Goal: Transaction & Acquisition: Purchase product/service

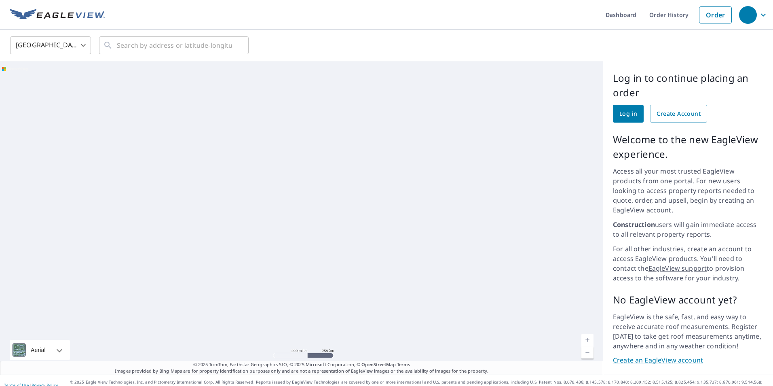
click at [627, 110] on span "Log in" at bounding box center [628, 114] width 18 height 10
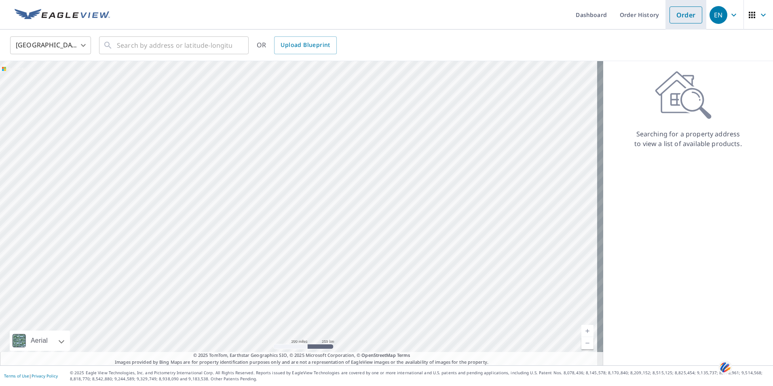
click at [673, 16] on link "Order" at bounding box center [686, 14] width 33 height 17
click at [181, 48] on input "text" at bounding box center [174, 45] width 115 height 23
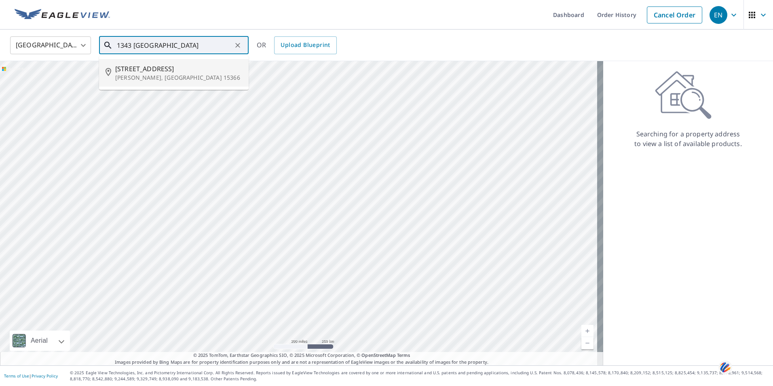
click at [161, 66] on span "1343 Bentleyville Rd" at bounding box center [178, 69] width 127 height 10
type input "1343 Bentleyville Rd Van Voorhis, PA 15366"
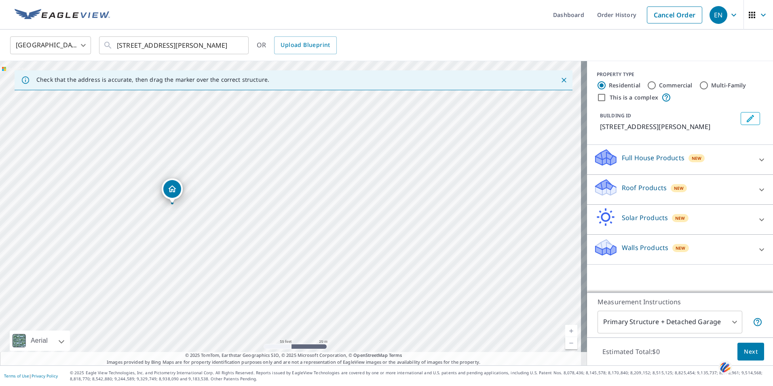
click at [603, 188] on icon at bounding box center [606, 185] width 21 height 10
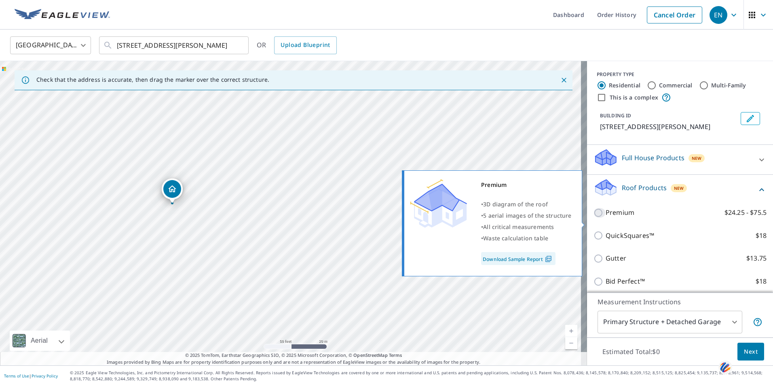
click at [594, 218] on input "Premium $24.25 - $75.5" at bounding box center [600, 213] width 12 height 10
checkbox input "true"
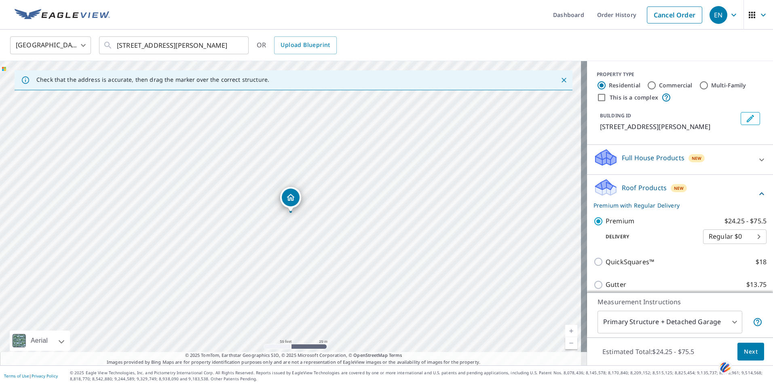
scroll to position [100, 0]
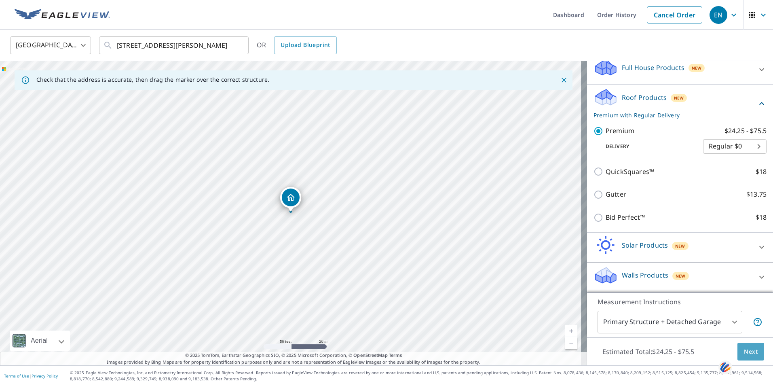
click at [751, 348] on span "Next" at bounding box center [751, 352] width 14 height 10
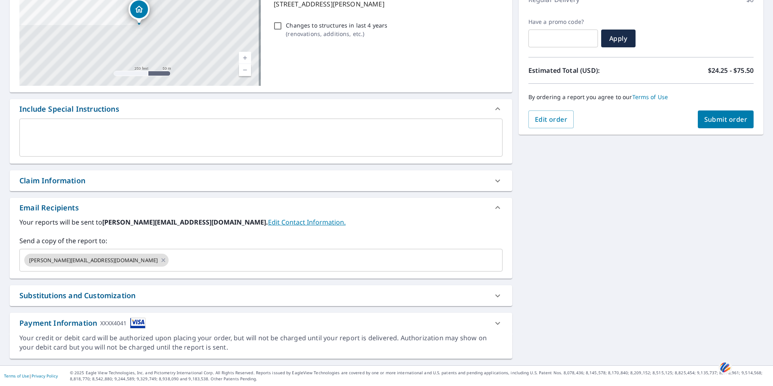
scroll to position [123, 0]
click at [170, 258] on input "text" at bounding box center [328, 259] width 317 height 15
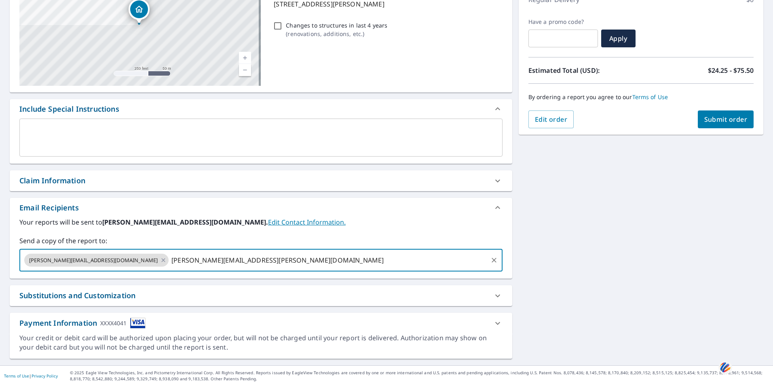
type input "brandon.petticord@nicolellaroofing.com"
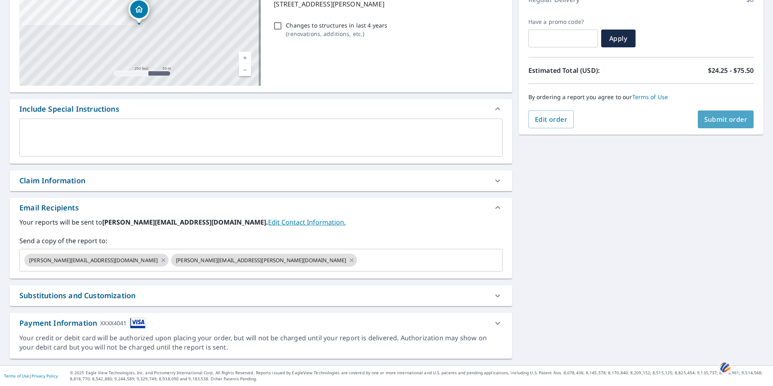
click at [727, 123] on span "Submit order" at bounding box center [725, 119] width 43 height 9
checkbox input "true"
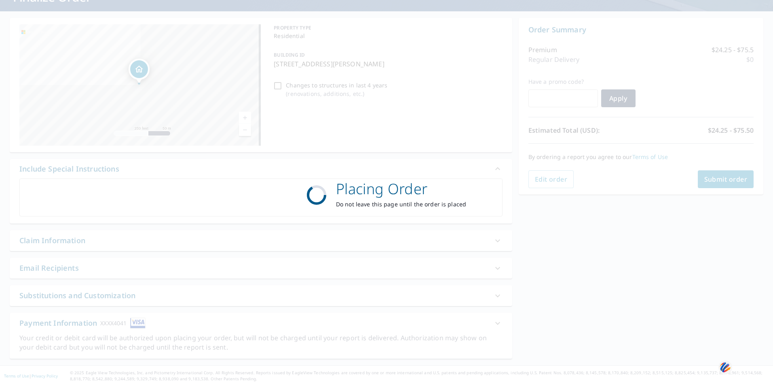
scroll to position [63, 0]
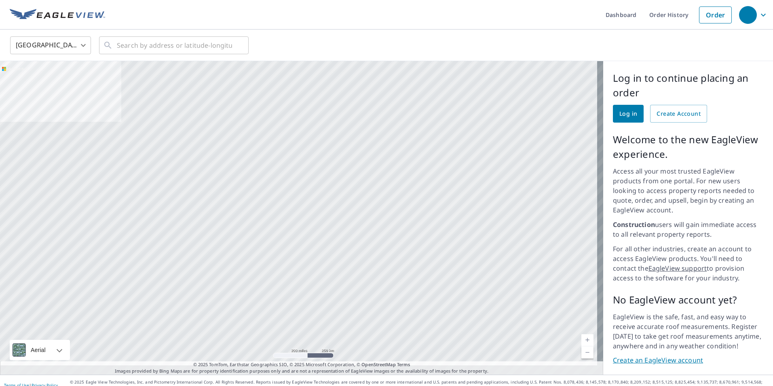
click at [619, 112] on span "Log in" at bounding box center [628, 114] width 18 height 10
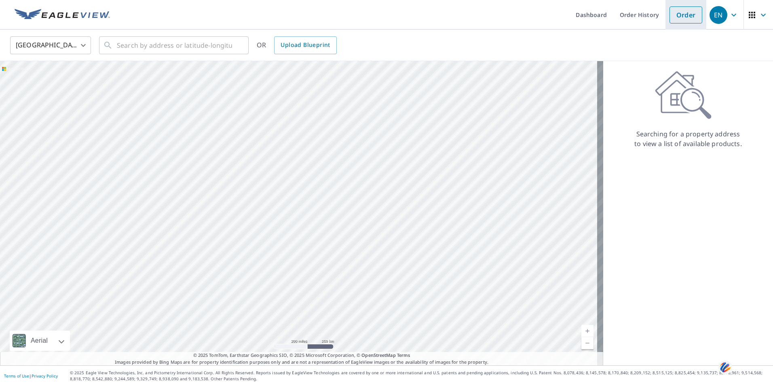
click at [681, 11] on link "Order" at bounding box center [686, 14] width 33 height 17
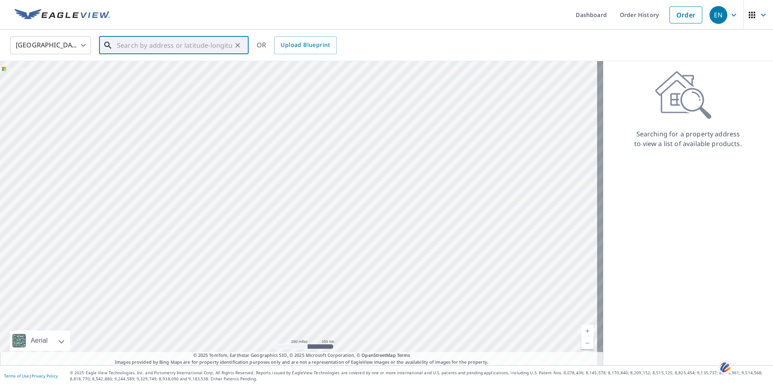
click at [187, 45] on input "text" at bounding box center [174, 45] width 115 height 23
click at [143, 75] on p "Washington, PA 15301" at bounding box center [178, 78] width 127 height 8
type input "326 Malone Ridge Rd Washington, PA 15301"
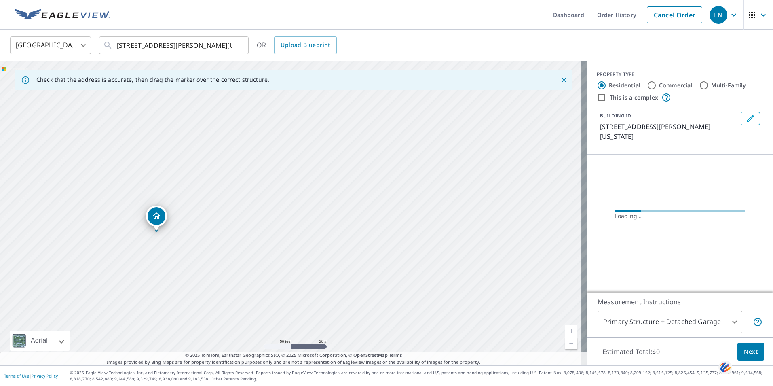
drag, startPoint x: 140, startPoint y: 194, endPoint x: 263, endPoint y: 208, distance: 123.8
click at [263, 208] on div "326 Malone Ridge Rd Washington, PA 15301" at bounding box center [293, 213] width 587 height 304
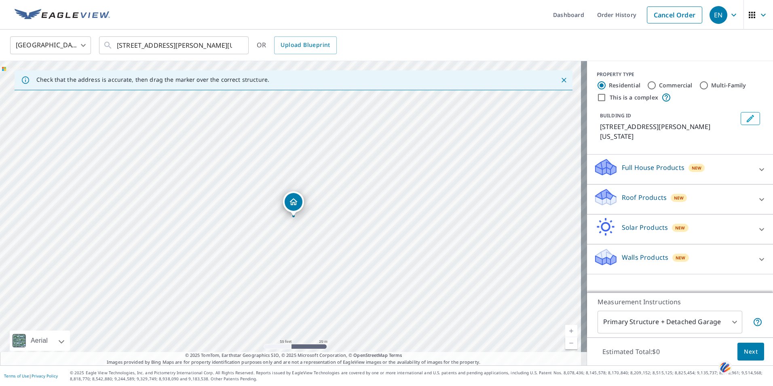
drag, startPoint x: 294, startPoint y: 203, endPoint x: 294, endPoint y: 207, distance: 4.1
click at [603, 196] on icon at bounding box center [606, 194] width 21 height 10
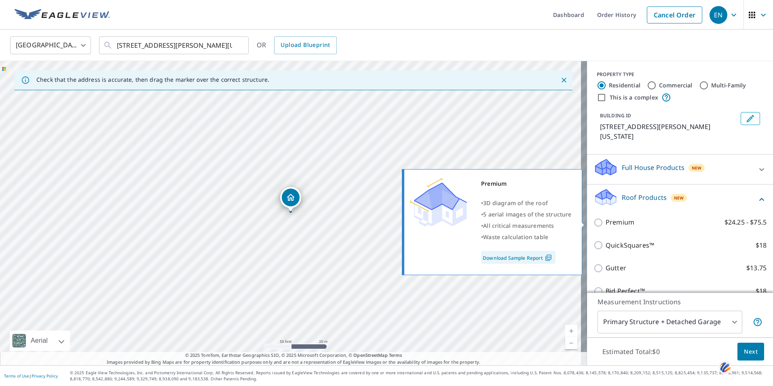
click at [594, 223] on input "Premium $24.25 - $75.5" at bounding box center [600, 223] width 12 height 10
checkbox input "true"
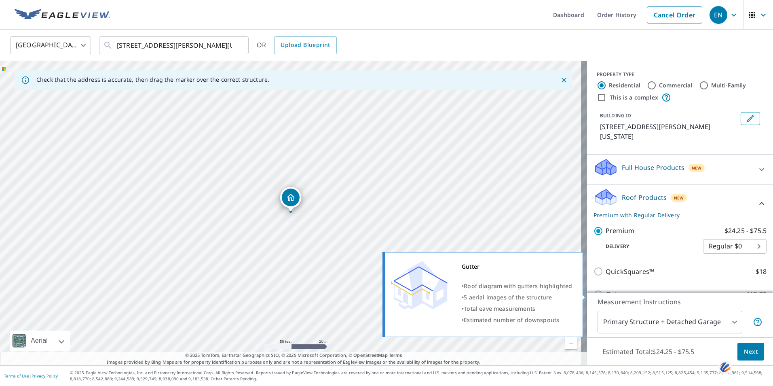
scroll to position [81, 0]
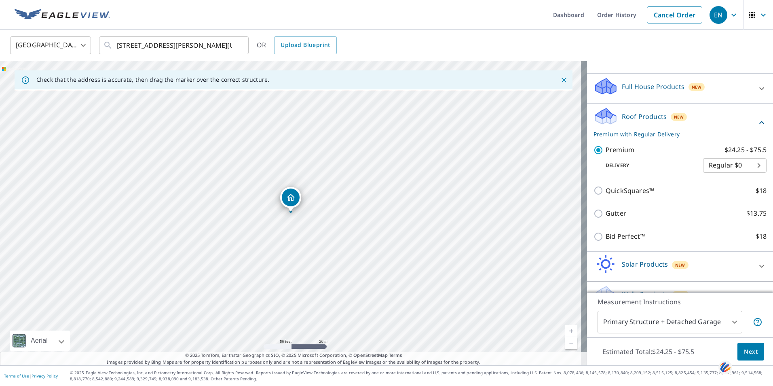
click at [709, 320] on body "EN EN Dashboard Order History Cancel Order EN United States US ​ 326 Malone Rid…" at bounding box center [386, 193] width 773 height 386
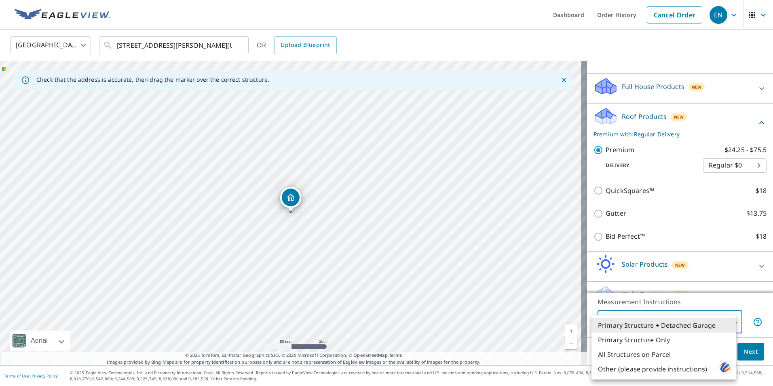
click at [719, 312] on div at bounding box center [386, 193] width 773 height 386
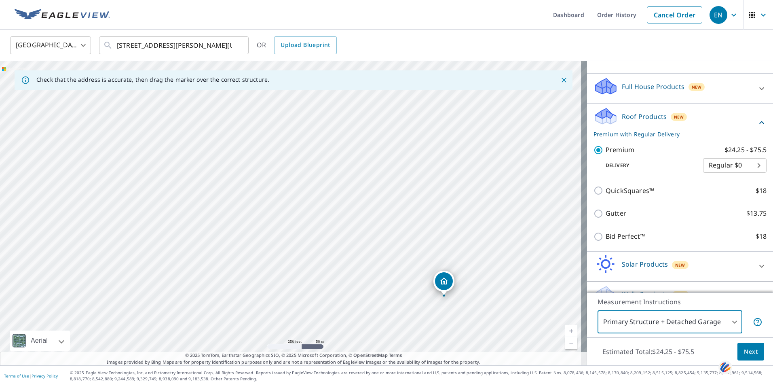
click at [751, 350] on span "Next" at bounding box center [751, 352] width 14 height 10
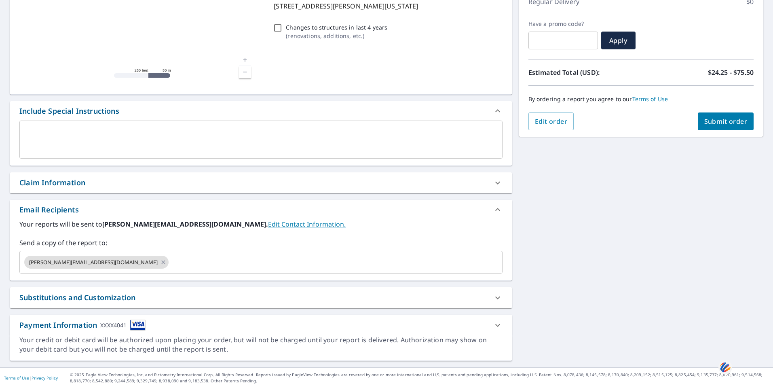
scroll to position [123, 0]
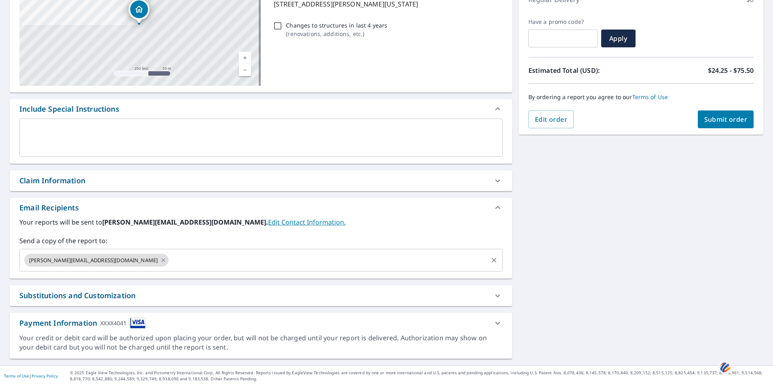
click at [170, 260] on input "text" at bounding box center [328, 259] width 317 height 15
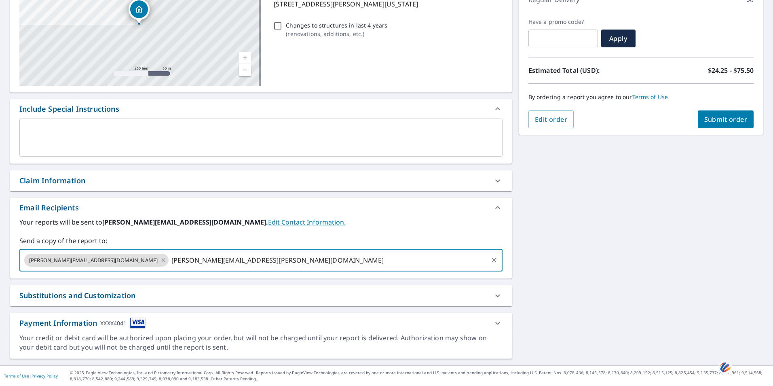
type input "brandon.petticord@nicolellaroofing.com"
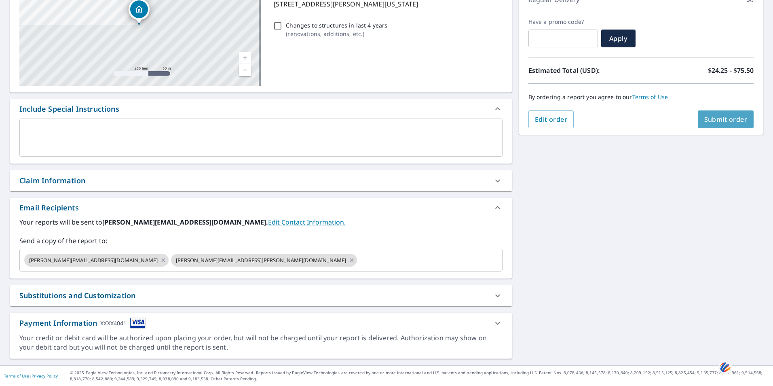
click at [717, 124] on button "Submit order" at bounding box center [726, 119] width 56 height 18
checkbox input "true"
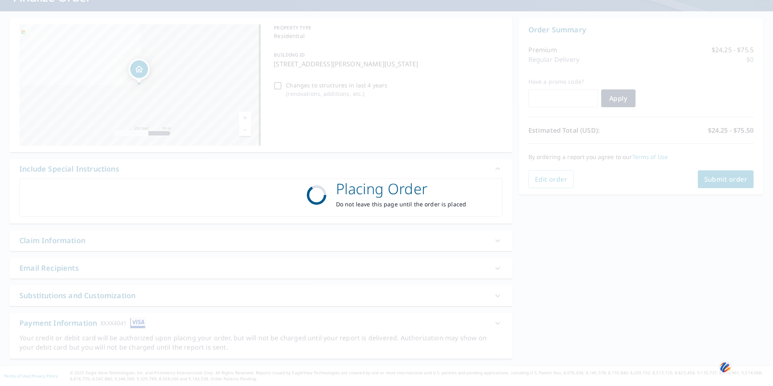
scroll to position [63, 0]
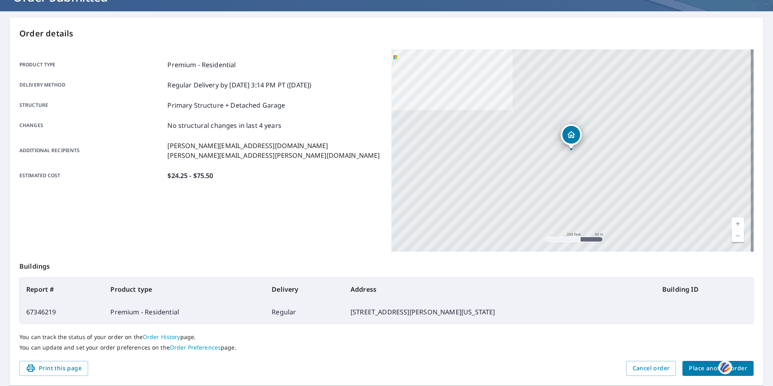
scroll to position [90, 0]
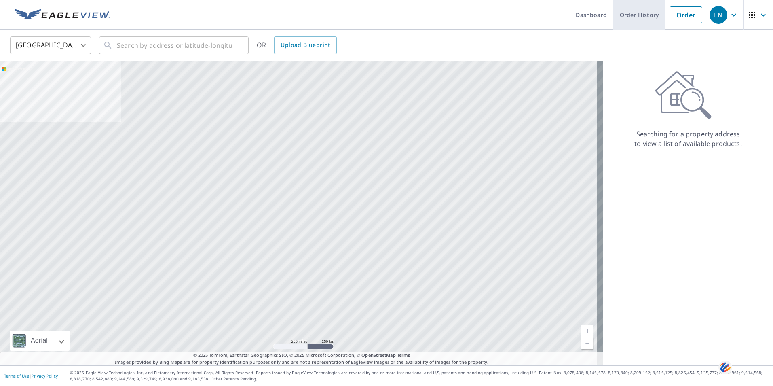
click at [628, 12] on link "Order History" at bounding box center [639, 15] width 52 height 30
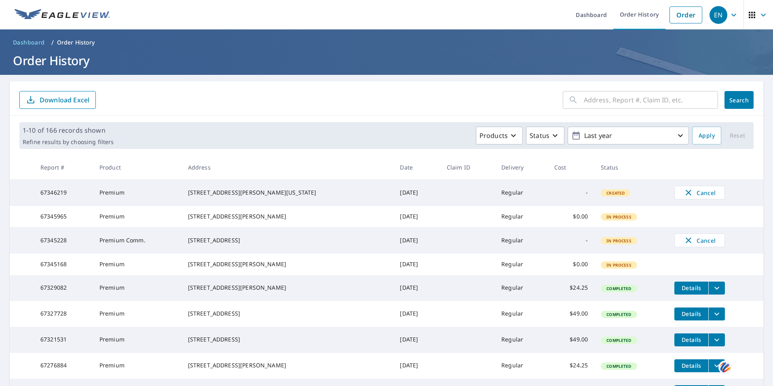
click at [237, 220] on div "1343 Bentleyville Rd Van Voorhis, PA 15366" at bounding box center [287, 216] width 199 height 8
click at [291, 220] on div "1343 Bentleyville Rd Van Voorhis, PA 15366" at bounding box center [287, 216] width 199 height 8
click at [83, 101] on p "Download Excel" at bounding box center [65, 99] width 50 height 9
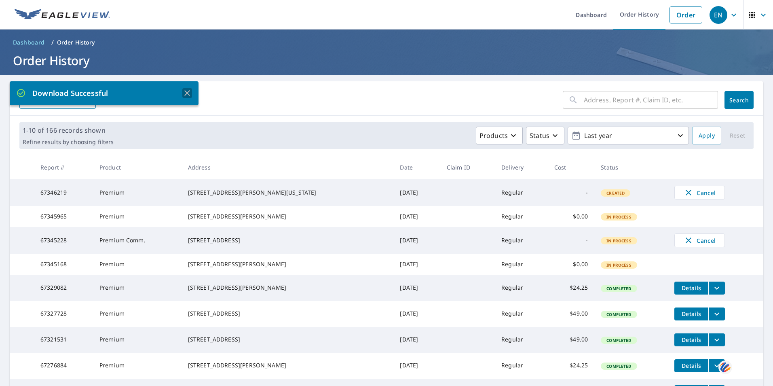
click at [188, 92] on icon "button" at bounding box center [187, 93] width 6 height 6
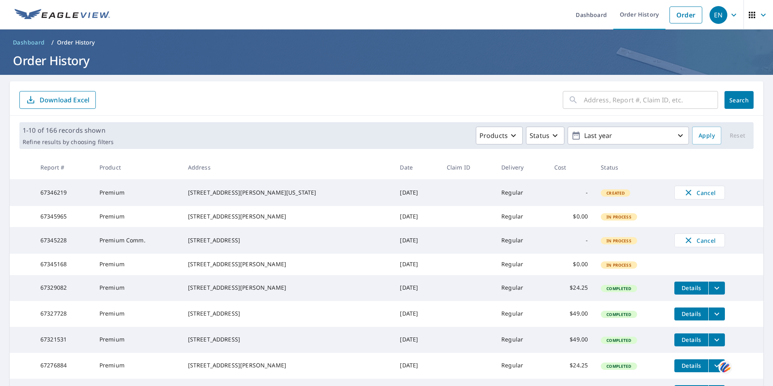
click at [470, 57] on h1 "Order History" at bounding box center [387, 60] width 754 height 17
click at [635, 16] on link "Order History" at bounding box center [639, 15] width 52 height 30
click at [569, 14] on link "Dashboard" at bounding box center [591, 15] width 44 height 30
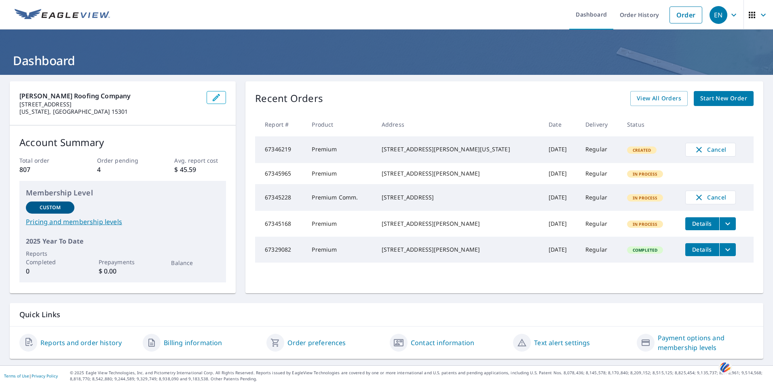
click at [97, 220] on link "Pricing and membership levels" at bounding box center [123, 222] width 194 height 10
